Goal: Register for event/course

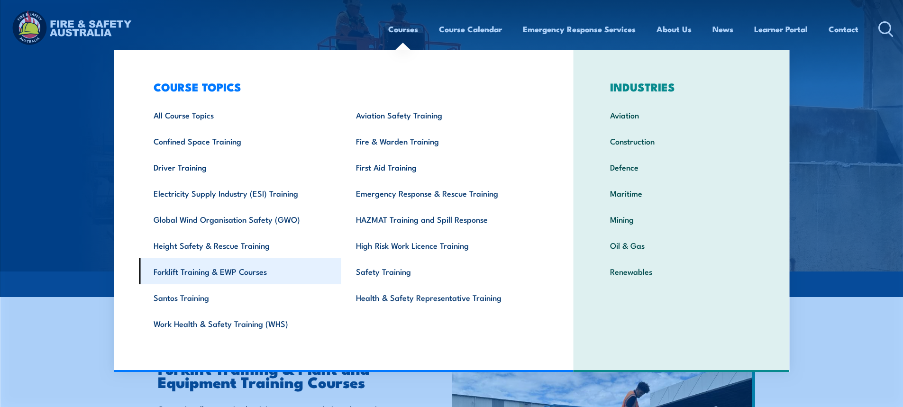
click at [209, 272] on link "Forklift Training & EWP Courses" at bounding box center [240, 271] width 202 height 26
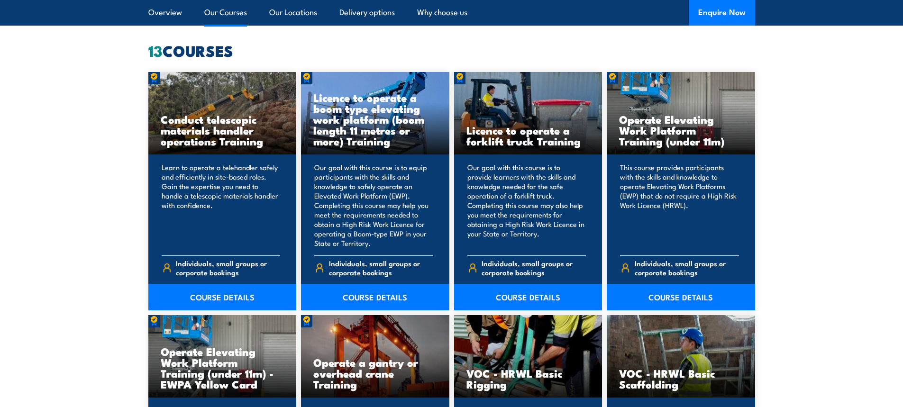
scroll to position [758, 0]
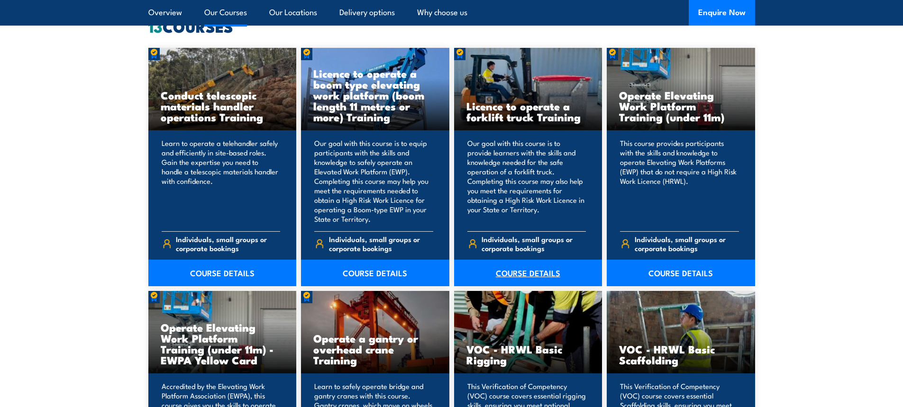
drag, startPoint x: 528, startPoint y: 273, endPoint x: 538, endPoint y: 262, distance: 14.4
click at [528, 273] on link "COURSE DETAILS" at bounding box center [528, 273] width 148 height 27
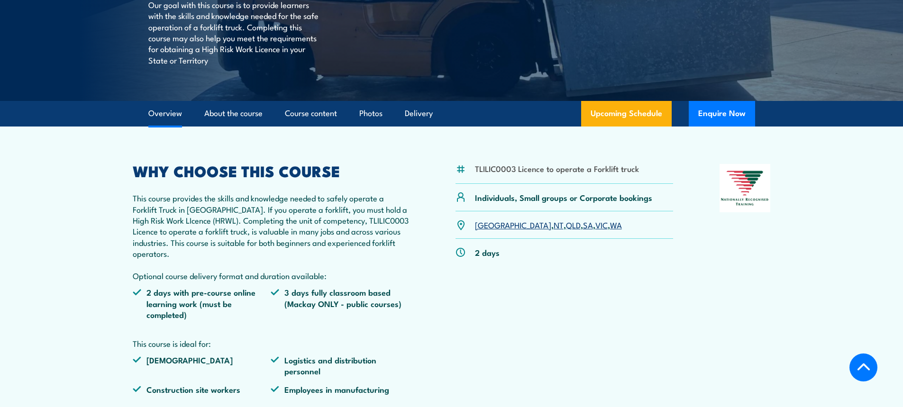
scroll to position [190, 0]
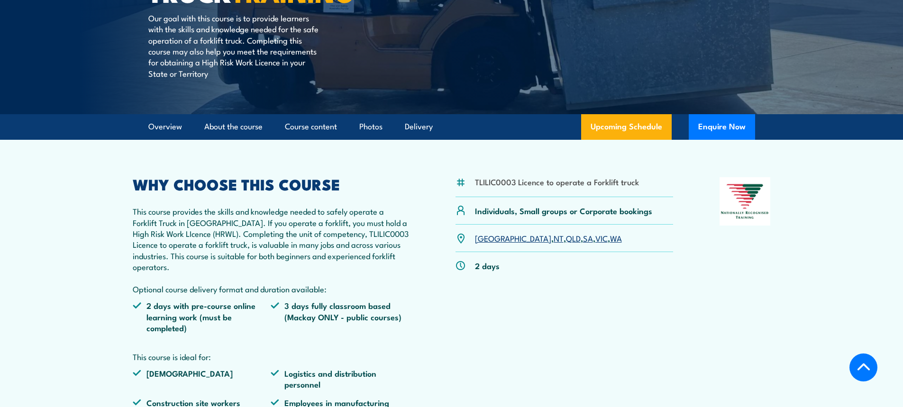
click at [566, 239] on link "QLD" at bounding box center [573, 237] width 15 height 11
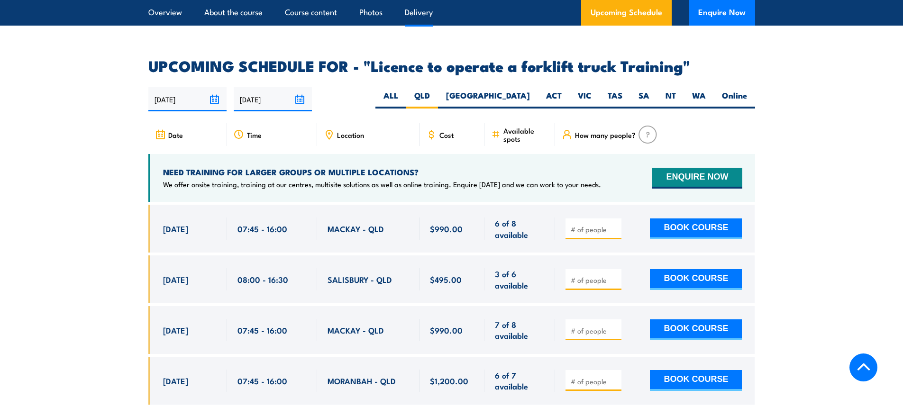
scroll to position [1586, 0]
